Goal: Information Seeking & Learning: Learn about a topic

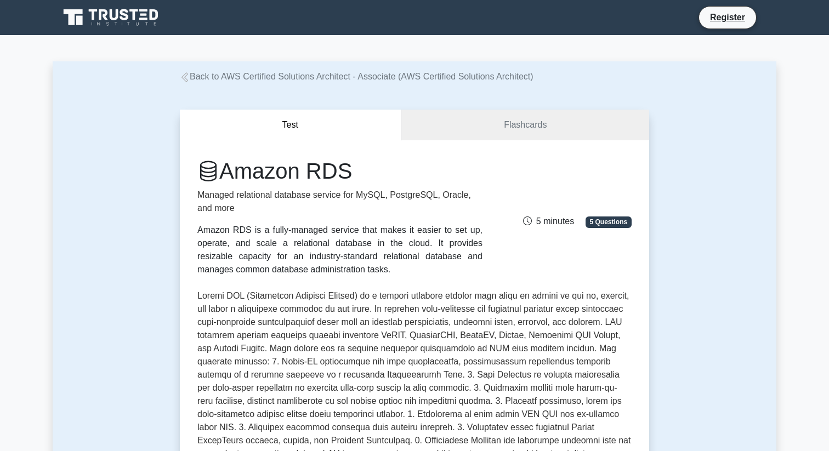
click at [144, 10] on icon at bounding box center [144, 10] width 8 height 2
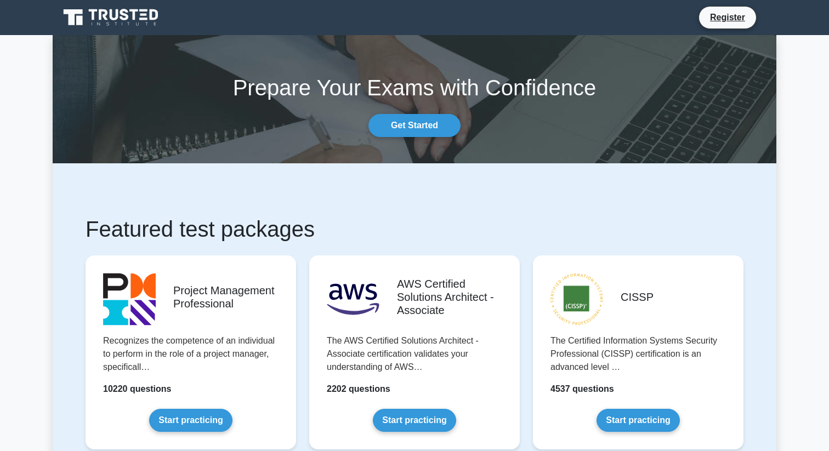
click at [422, 141] on section "Prepare Your Exams with Confidence Get Started" at bounding box center [415, 99] width 724 height 128
click at [415, 133] on link "Get Started" at bounding box center [415, 125] width 92 height 23
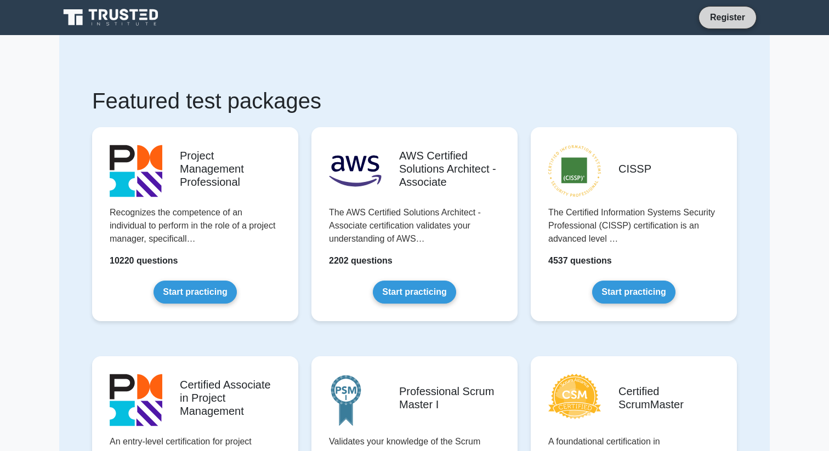
click at [724, 22] on link "Register" at bounding box center [728, 17] width 48 height 14
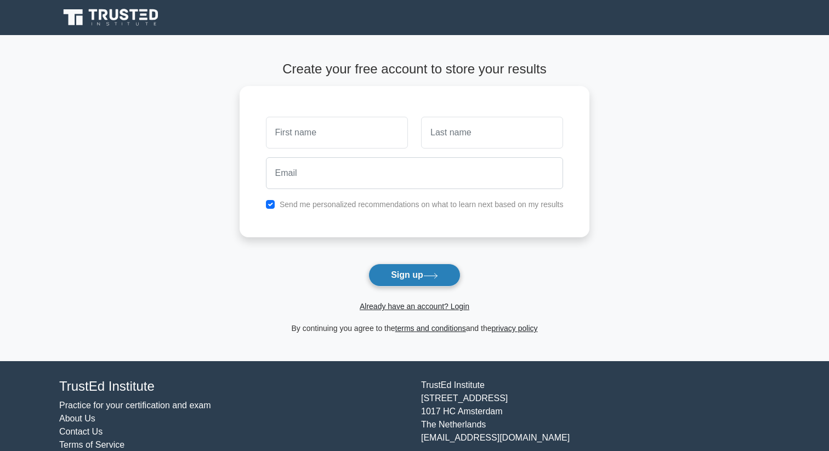
click at [430, 267] on button "Sign up" at bounding box center [415, 275] width 92 height 23
click at [427, 272] on button "Sign up" at bounding box center [415, 275] width 92 height 23
click at [418, 305] on link "Already have an account? Login" at bounding box center [415, 306] width 110 height 9
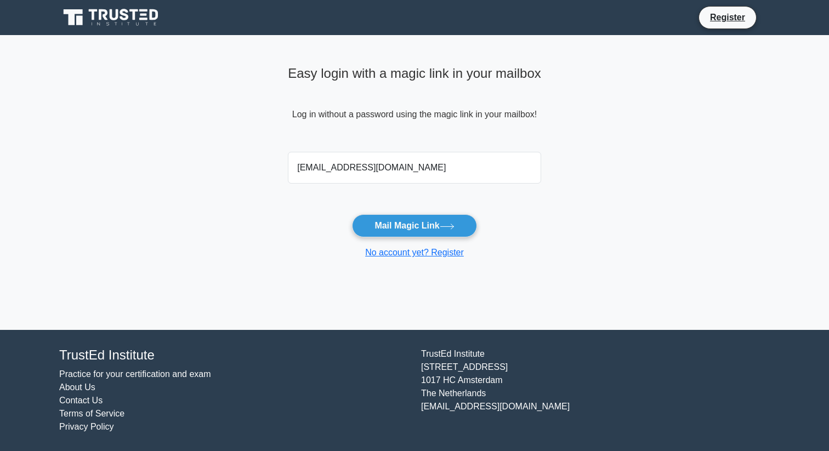
type input "hoangnhat102003@gmail.com"
click at [352, 214] on button "Mail Magic Link" at bounding box center [414, 225] width 124 height 23
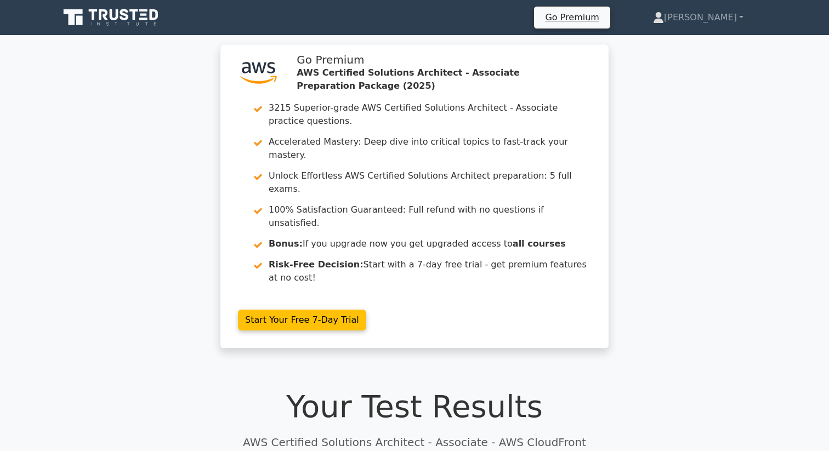
click at [123, 18] on icon at bounding box center [124, 15] width 9 height 12
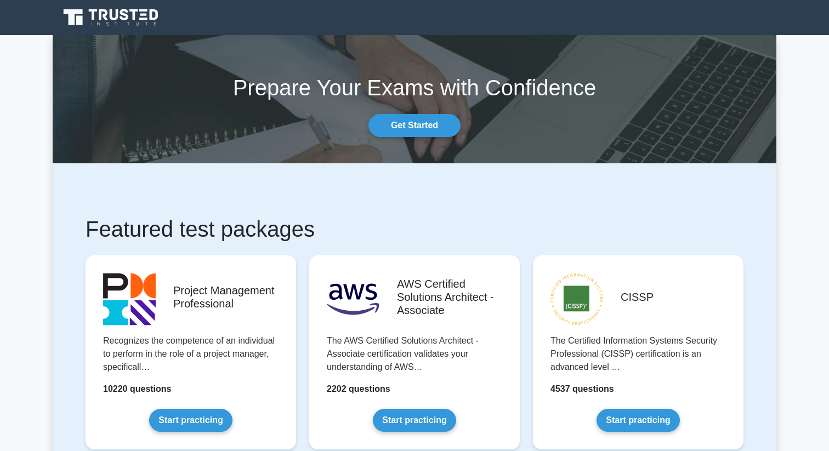
scroll to position [211, 0]
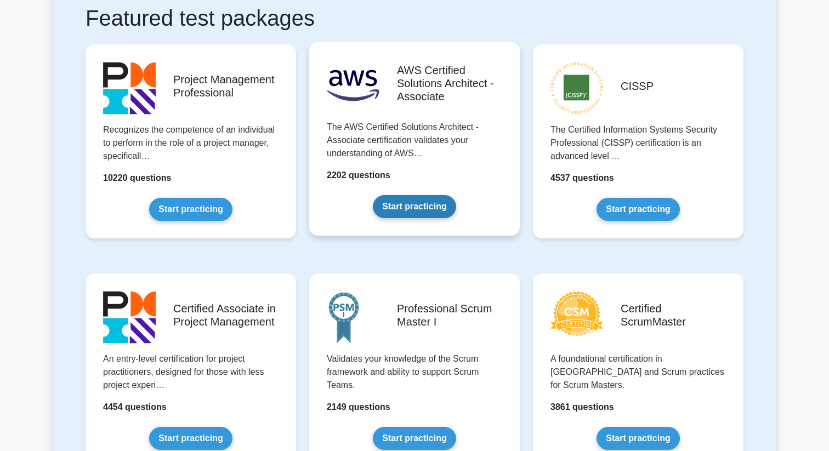
click at [405, 203] on link "Start practicing" at bounding box center [414, 206] width 83 height 23
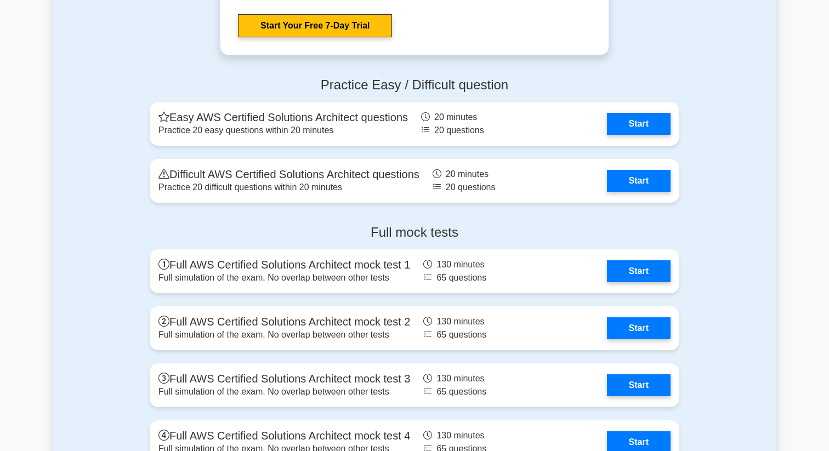
scroll to position [2358, 0]
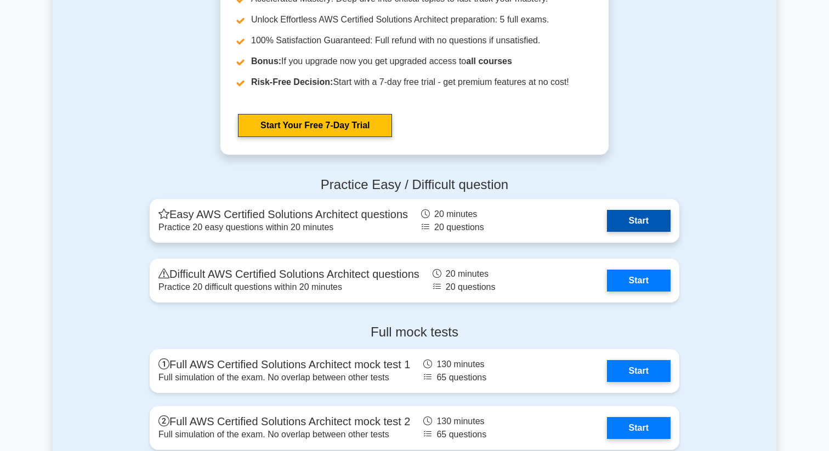
click at [646, 224] on link "Start" at bounding box center [639, 221] width 64 height 22
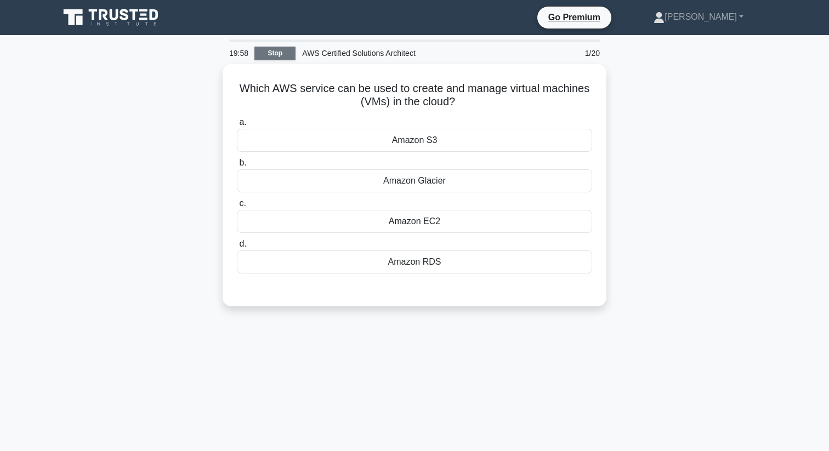
click at [286, 47] on link "Stop" at bounding box center [274, 54] width 41 height 14
click at [280, 54] on link "Stop" at bounding box center [274, 54] width 41 height 14
click at [277, 52] on link "Stop" at bounding box center [274, 54] width 41 height 14
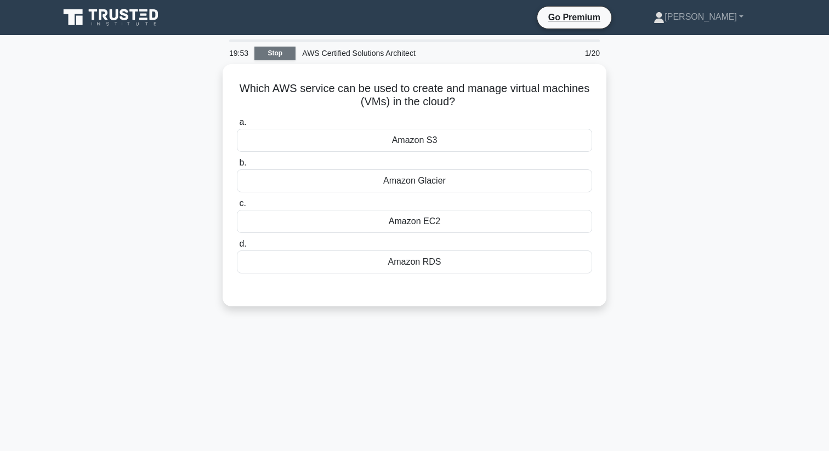
click at [277, 52] on link "Stop" at bounding box center [274, 54] width 41 height 14
click at [278, 54] on link "Stop" at bounding box center [274, 54] width 41 height 14
